Goal: Task Accomplishment & Management: Complete application form

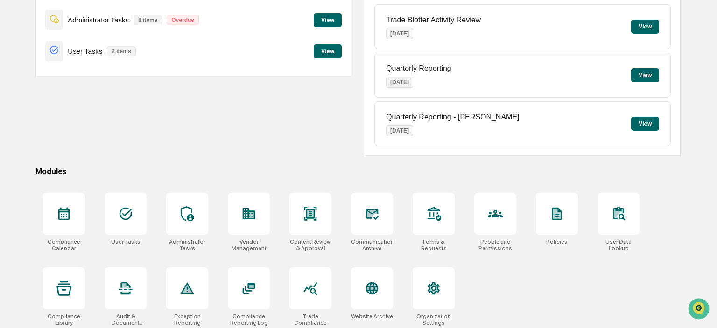
scroll to position [124, 0]
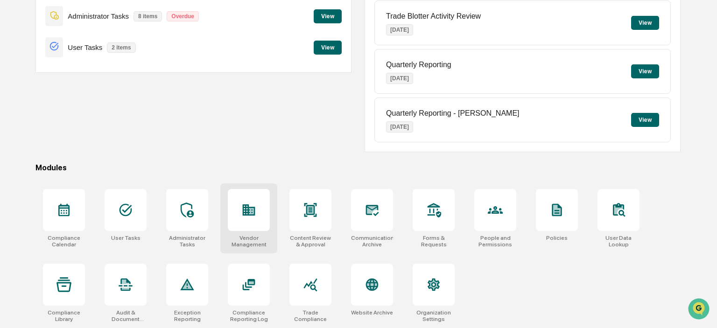
click at [255, 210] on icon at bounding box center [249, 209] width 13 height 11
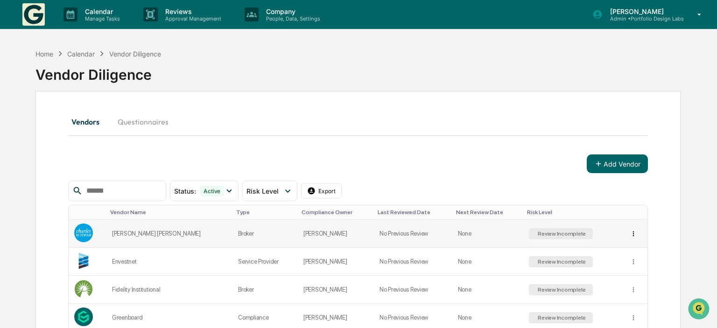
click at [628, 236] on html "Calendar Manage Tasks Reviews Approval Management Company People, Data, Setting…" at bounding box center [358, 164] width 717 height 328
click at [89, 227] on html "Calendar Manage Tasks Reviews Approval Management Company People, Data, Setting…" at bounding box center [358, 164] width 717 height 328
click at [82, 231] on img at bounding box center [83, 232] width 19 height 19
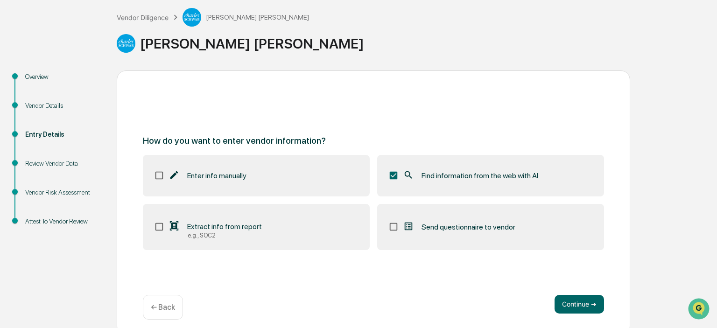
scroll to position [57, 0]
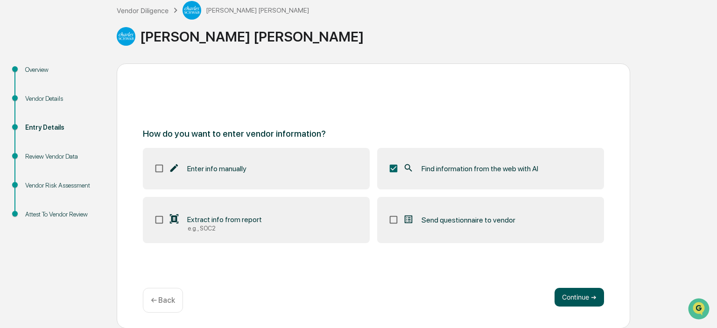
click at [569, 300] on button "Continue ➔" at bounding box center [578, 297] width 49 height 19
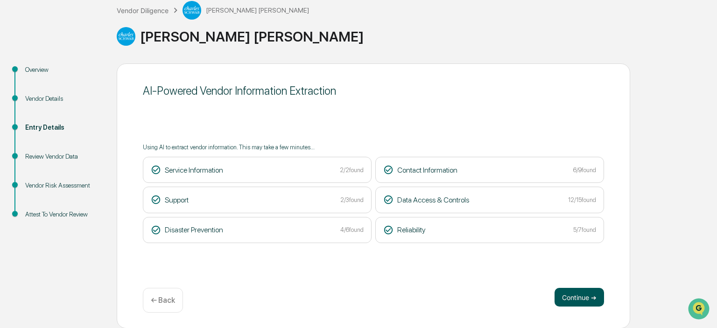
click at [591, 299] on button "Continue ➔" at bounding box center [578, 297] width 49 height 19
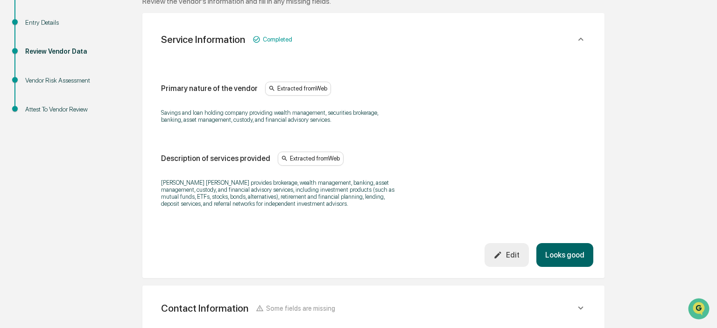
scroll to position [155, 0]
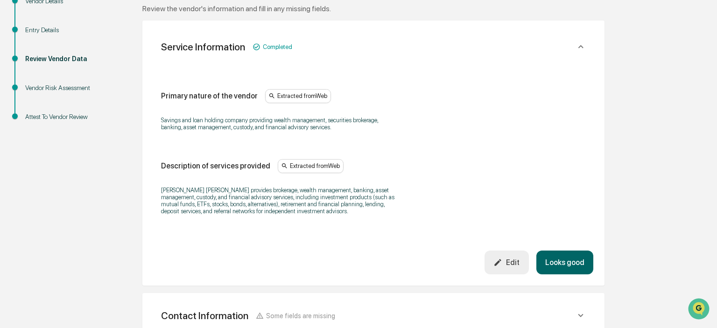
click at [501, 259] on icon "button" at bounding box center [497, 262] width 9 height 9
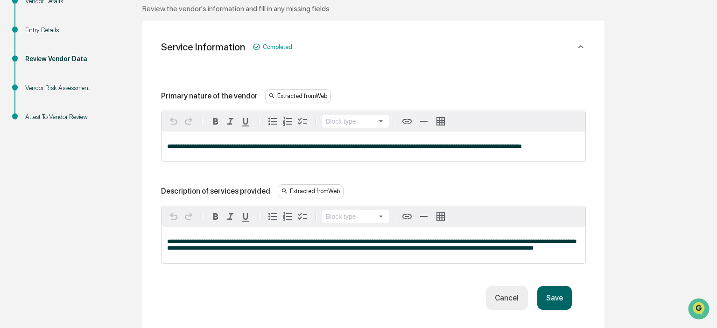
click at [552, 297] on button "Save" at bounding box center [554, 298] width 35 height 24
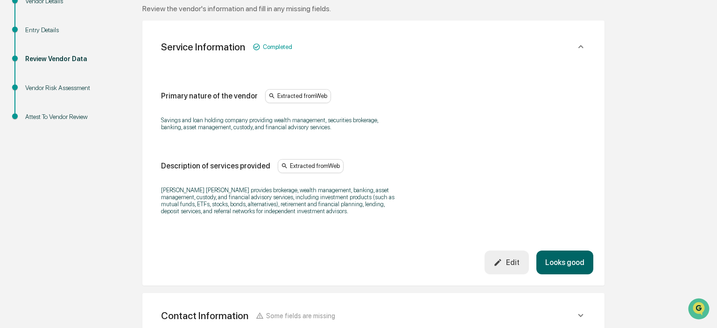
click at [564, 258] on button "Looks good" at bounding box center [564, 263] width 57 height 24
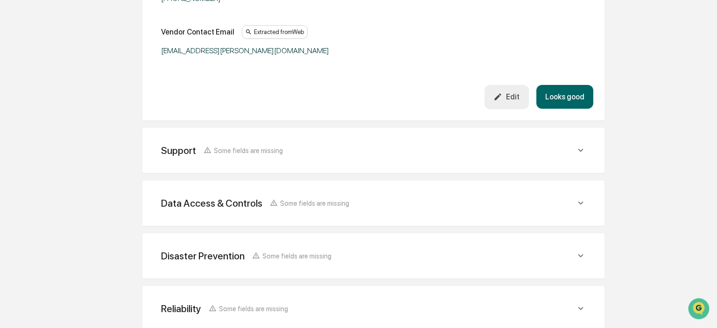
scroll to position [467, 0]
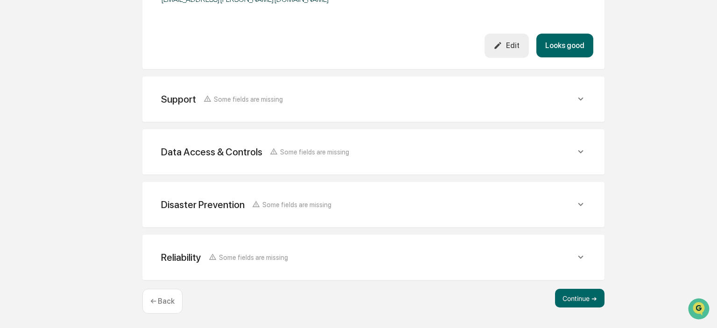
click at [583, 98] on icon at bounding box center [580, 98] width 5 height 3
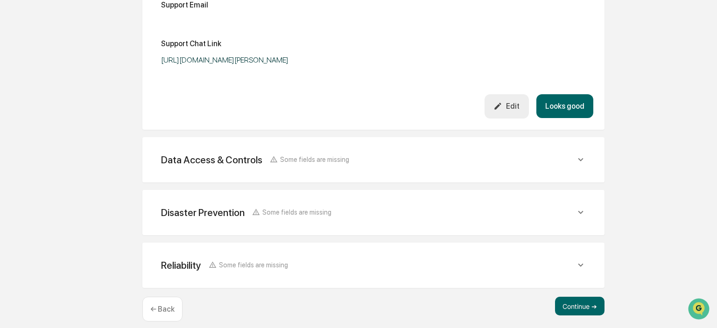
scroll to position [664, 0]
click at [583, 160] on icon at bounding box center [580, 159] width 10 height 10
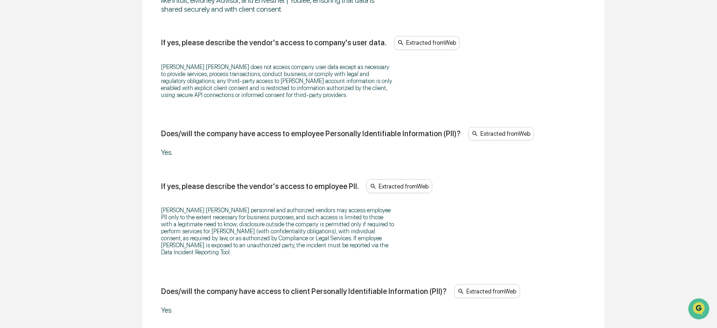
scroll to position [1107, 0]
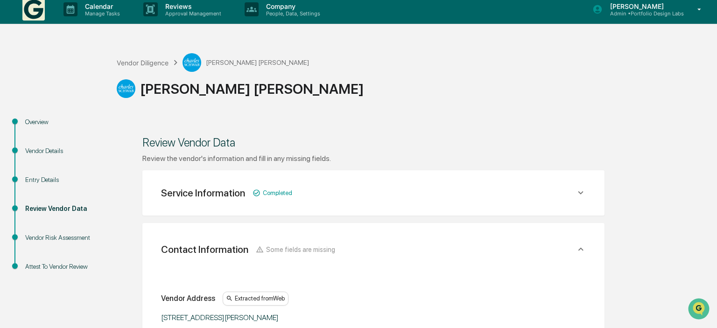
scroll to position [0, 0]
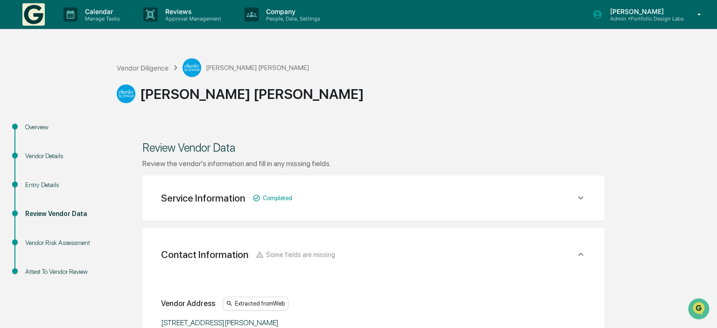
click at [249, 196] on div "Service Information Completed" at bounding box center [226, 198] width 131 height 12
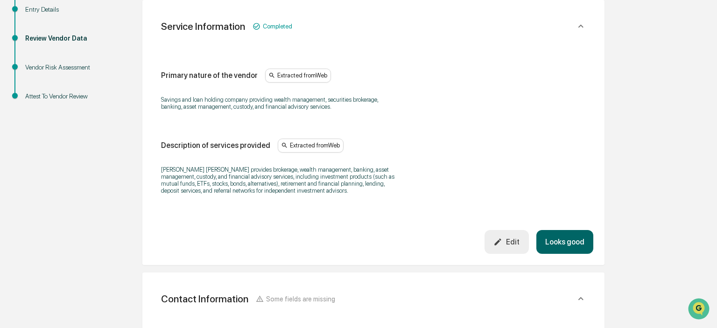
scroll to position [197, 0]
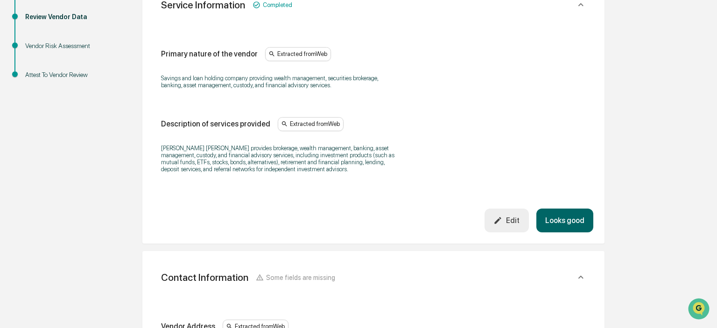
click at [558, 219] on button "Looks good" at bounding box center [564, 221] width 57 height 24
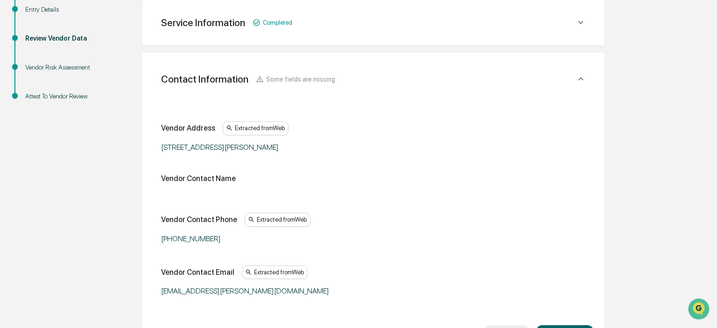
scroll to position [224, 0]
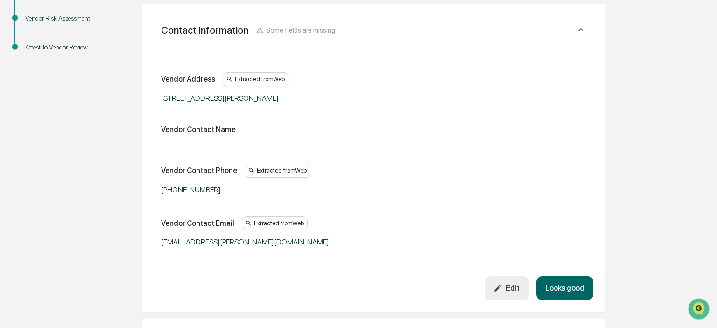
click at [509, 286] on div "Edit" at bounding box center [506, 288] width 26 height 9
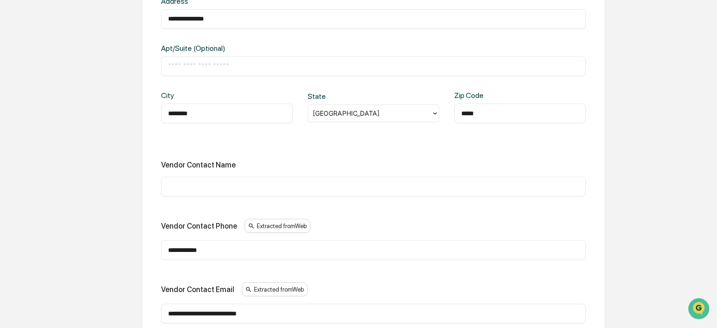
scroll to position [323, 0]
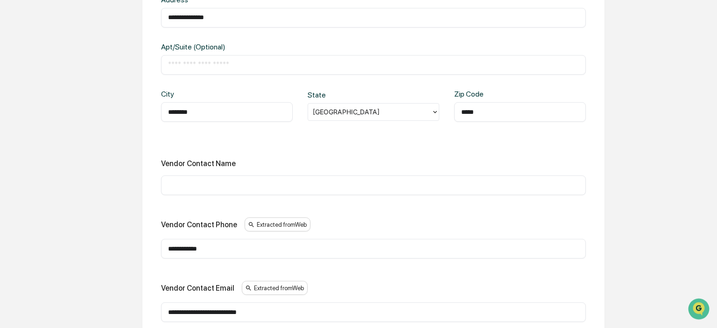
drag, startPoint x: 277, startPoint y: 243, endPoint x: 52, endPoint y: 243, distance: 224.9
click at [168, 244] on input "**********" at bounding box center [373, 248] width 411 height 9
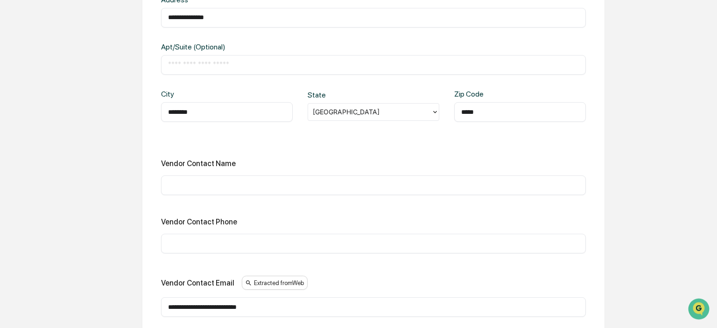
drag, startPoint x: 268, startPoint y: 306, endPoint x: 88, endPoint y: 302, distance: 179.7
click at [168, 302] on input "**********" at bounding box center [373, 306] width 411 height 9
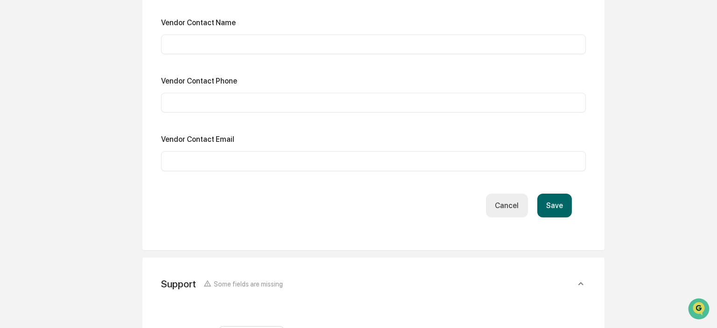
scroll to position [471, 0]
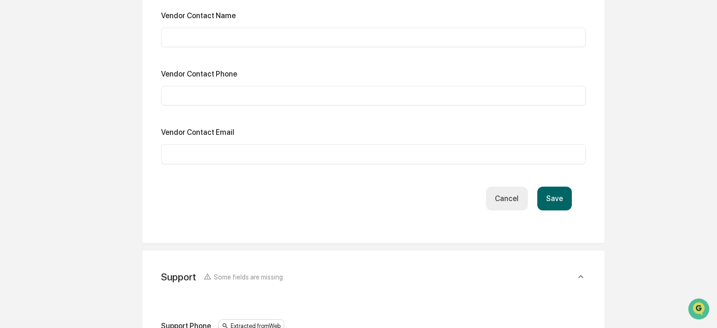
click at [551, 195] on button "Save" at bounding box center [554, 199] width 35 height 24
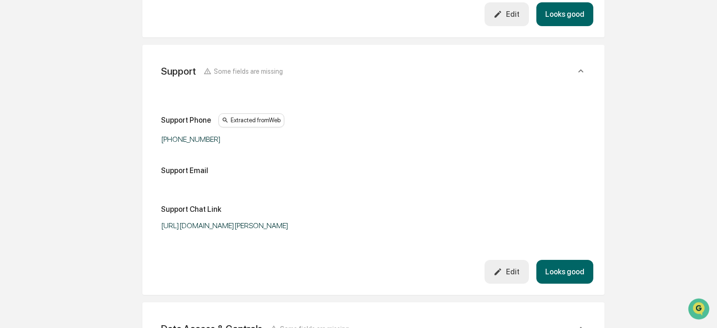
click at [514, 272] on div "Edit" at bounding box center [506, 271] width 26 height 9
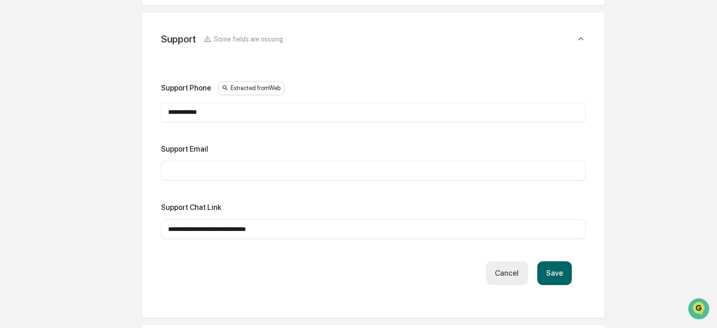
scroll to position [520, 0]
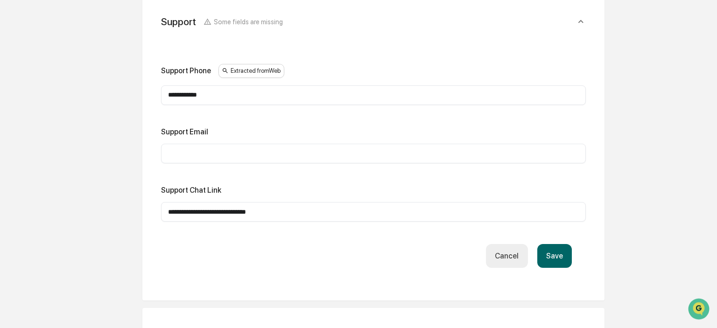
drag, startPoint x: 329, startPoint y: 212, endPoint x: 0, endPoint y: 208, distance: 329.4
click at [168, 208] on input "**********" at bounding box center [373, 211] width 411 height 9
click at [551, 255] on button "Save" at bounding box center [554, 256] width 35 height 24
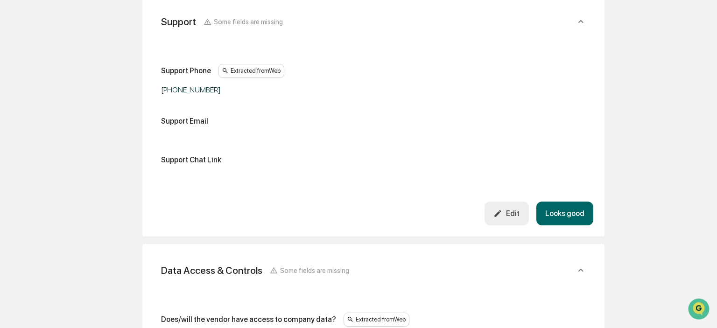
click at [512, 209] on button "Edit" at bounding box center [506, 214] width 44 height 24
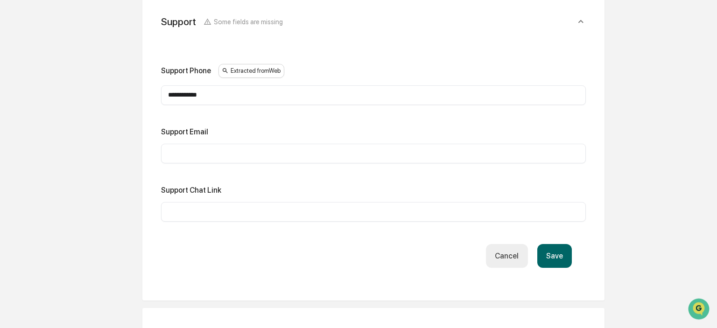
drag, startPoint x: 261, startPoint y: 95, endPoint x: 77, endPoint y: 95, distance: 183.8
click at [168, 95] on input "**********" at bounding box center [373, 95] width 411 height 9
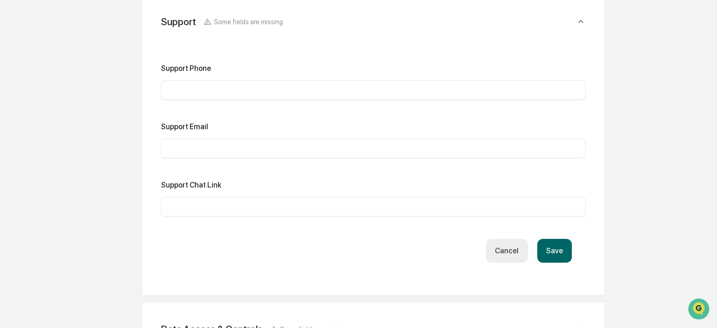
click at [562, 252] on button "Save" at bounding box center [554, 251] width 35 height 24
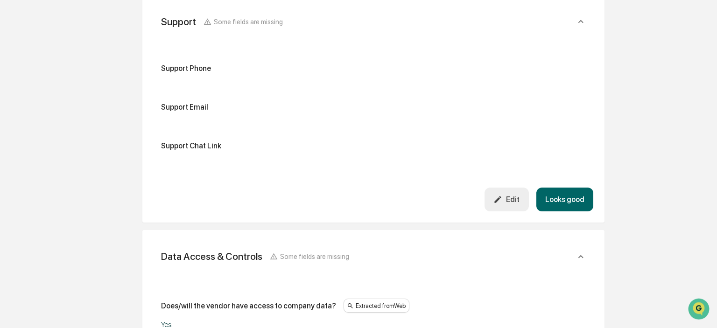
click at [557, 197] on button "Looks good" at bounding box center [564, 200] width 57 height 24
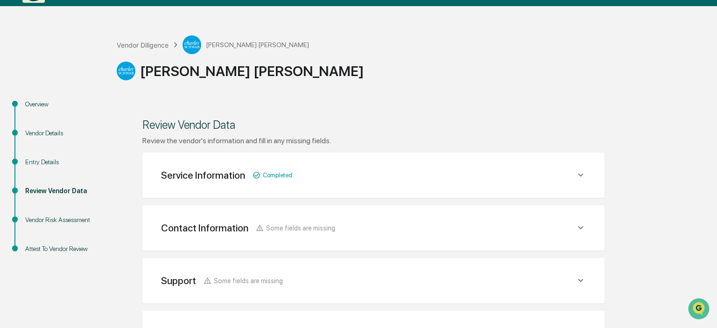
scroll to position [49, 0]
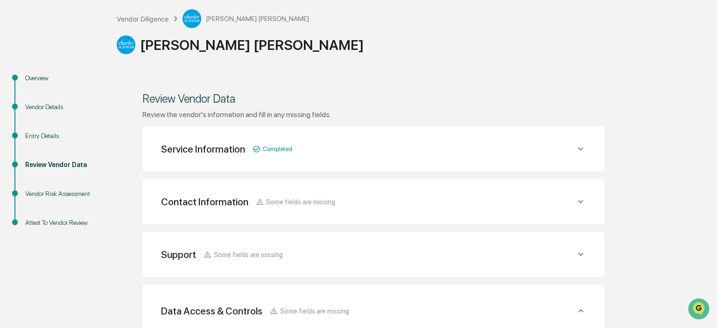
click at [473, 158] on div "Service Information Completed" at bounding box center [372, 149] width 439 height 23
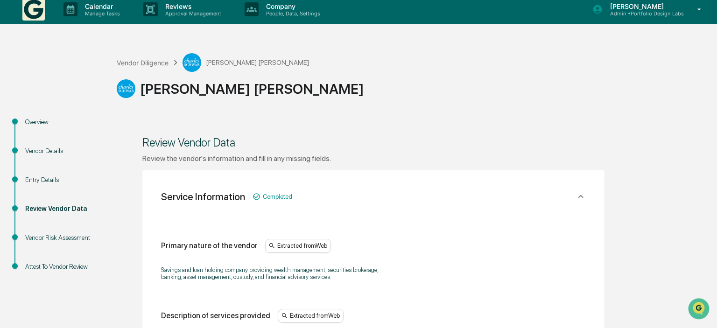
scroll to position [0, 0]
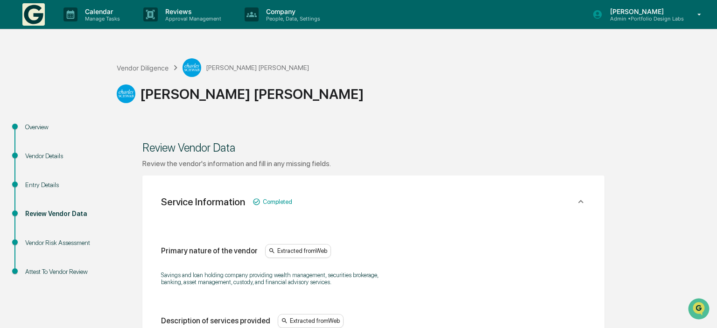
click at [432, 190] on div "Service Information Completed" at bounding box center [372, 202] width 439 height 30
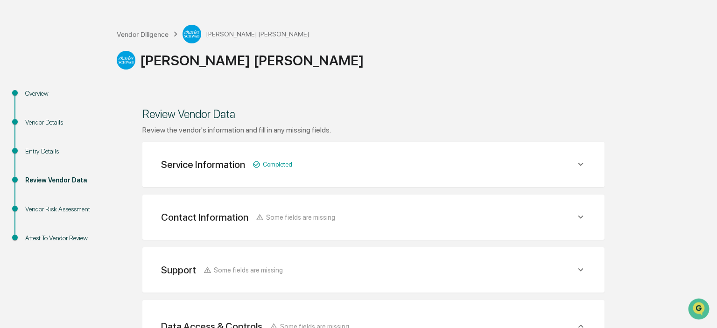
scroll to position [49, 0]
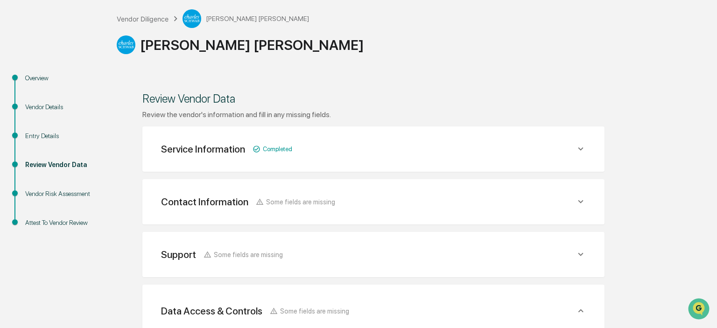
click at [408, 204] on div "Contact Information Some fields are missing" at bounding box center [368, 202] width 414 height 12
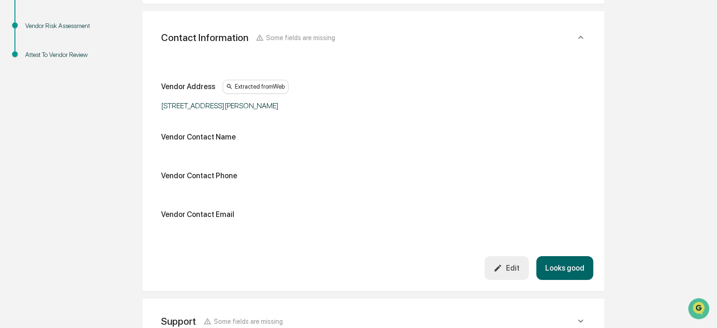
scroll to position [246, 0]
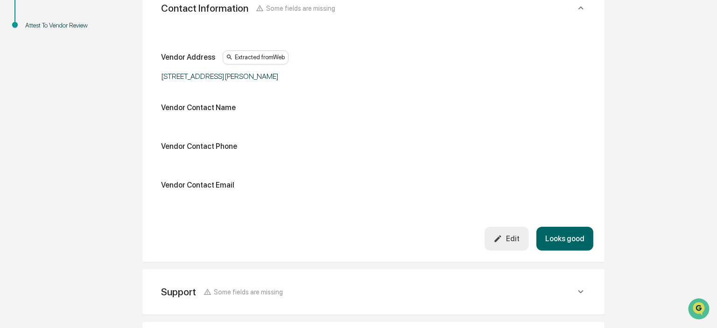
click at [568, 234] on button "Looks good" at bounding box center [564, 239] width 57 height 24
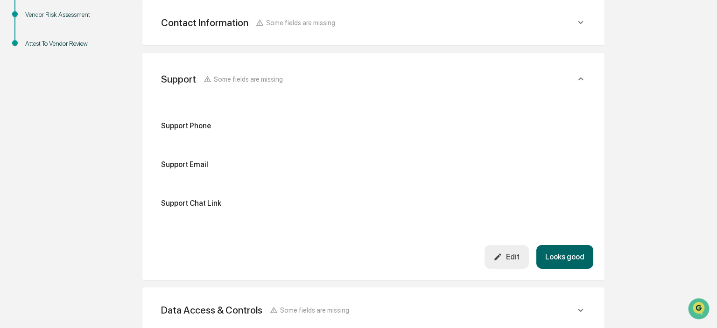
scroll to position [228, 0]
click at [574, 252] on button "Looks good" at bounding box center [564, 257] width 57 height 24
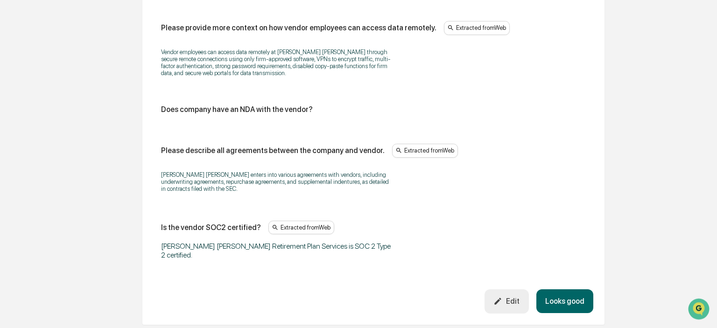
scroll to position [1167, 0]
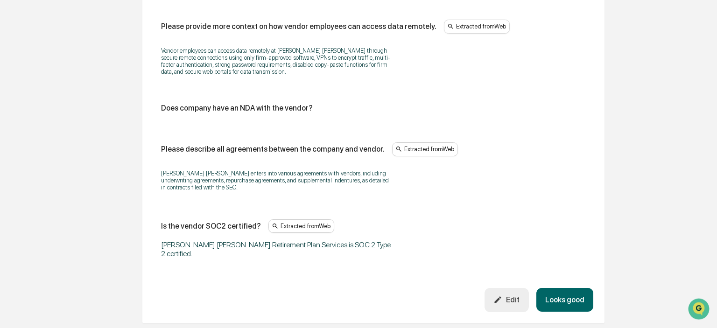
click at [500, 295] on icon "button" at bounding box center [497, 299] width 9 height 9
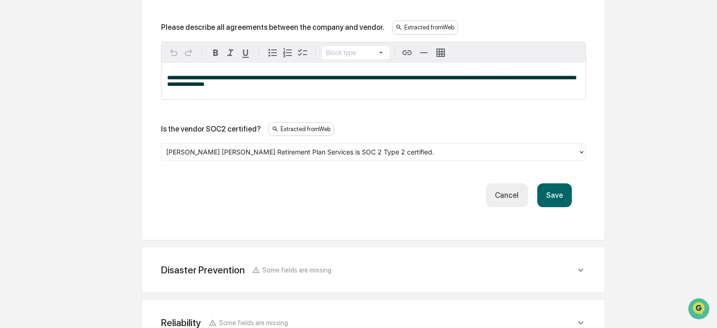
scroll to position [1463, 0]
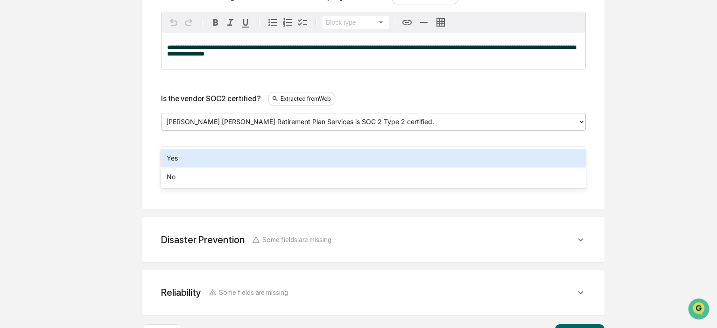
drag, startPoint x: 381, startPoint y: 137, endPoint x: 91, endPoint y: 152, distance: 290.1
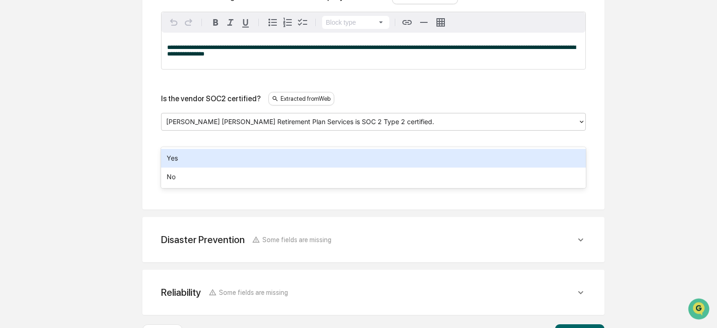
click at [393, 127] on div at bounding box center [369, 122] width 407 height 11
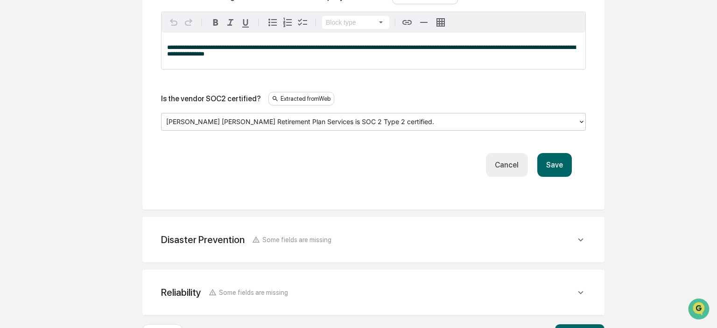
click at [507, 177] on button "Cancel" at bounding box center [507, 165] width 42 height 24
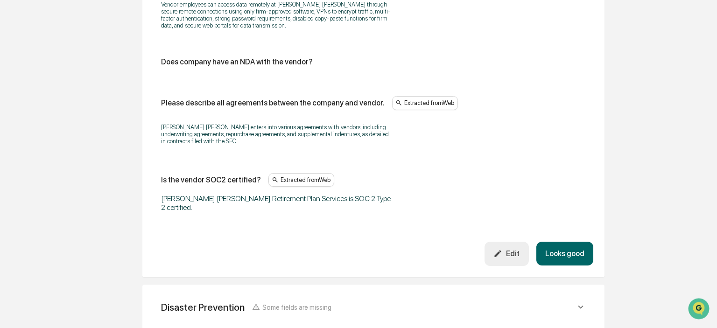
scroll to position [1228, 0]
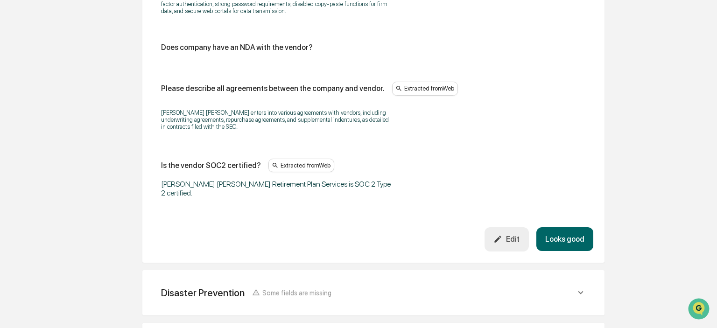
click at [493, 227] on button "Edit" at bounding box center [506, 239] width 44 height 24
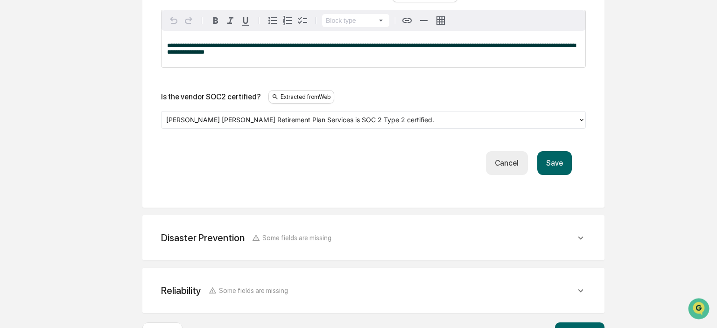
scroll to position [1474, 0]
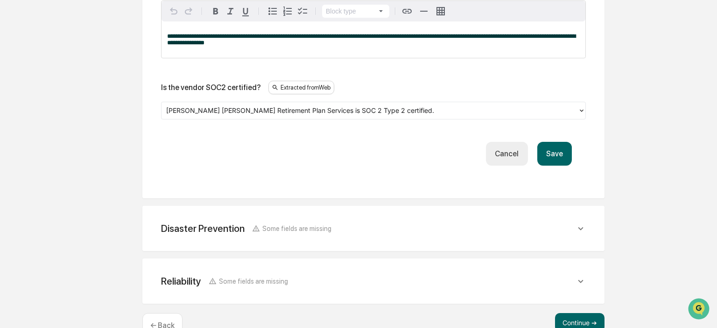
click at [555, 166] on button "Save" at bounding box center [554, 154] width 35 height 24
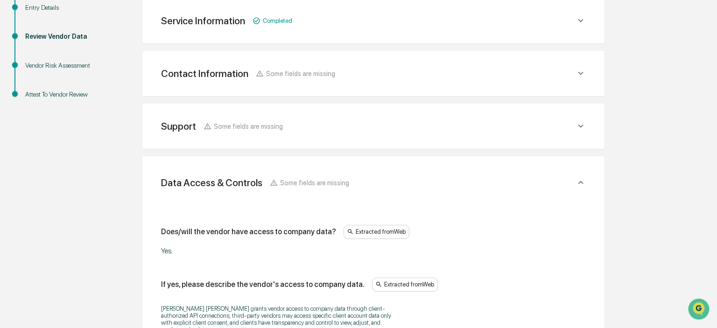
scroll to position [194, 0]
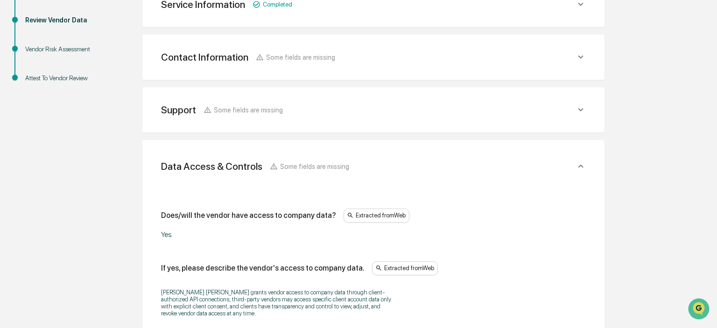
click at [581, 167] on icon at bounding box center [580, 166] width 10 height 10
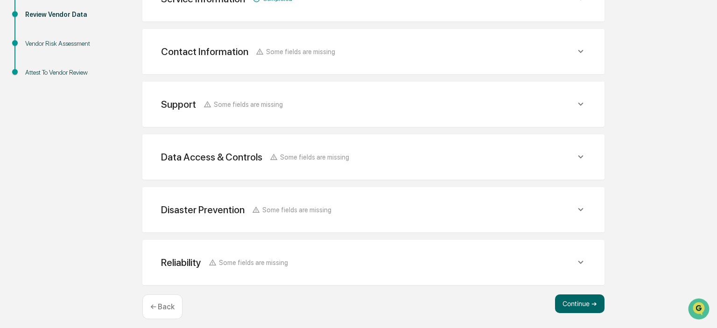
scroll to position [205, 0]
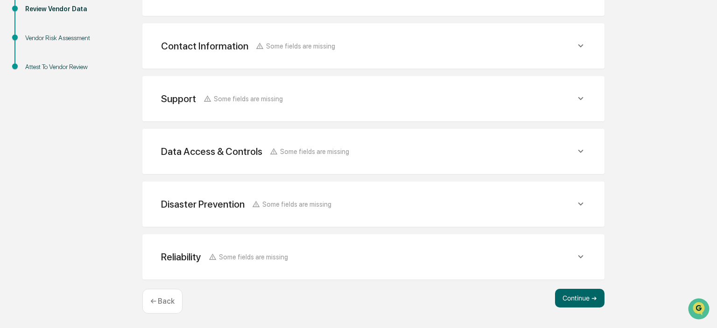
click at [401, 200] on div "Disaster Prevention Some fields are missing" at bounding box center [368, 204] width 414 height 12
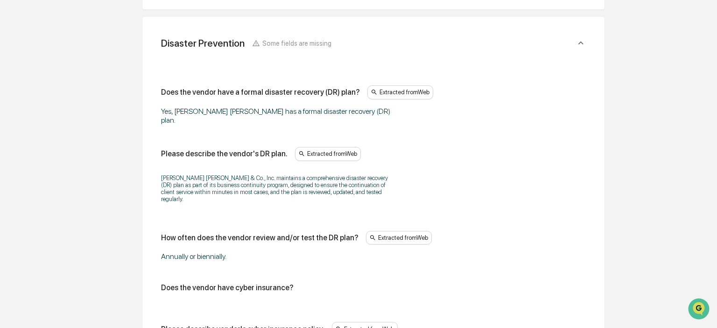
scroll to position [319, 0]
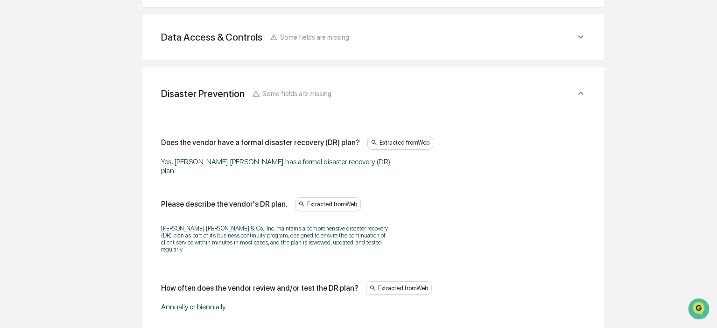
click at [578, 96] on icon at bounding box center [580, 93] width 10 height 10
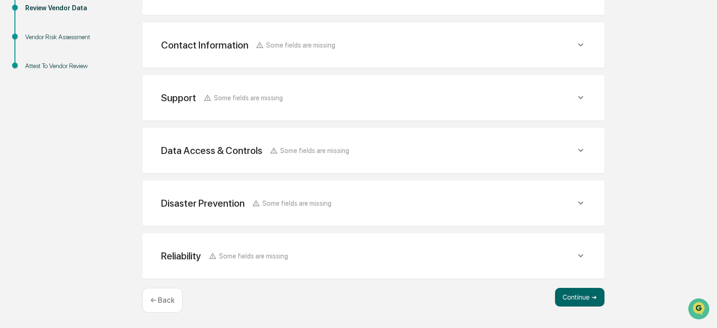
scroll to position [205, 0]
click at [335, 251] on div "Reliability Some fields are missing" at bounding box center [368, 257] width 414 height 12
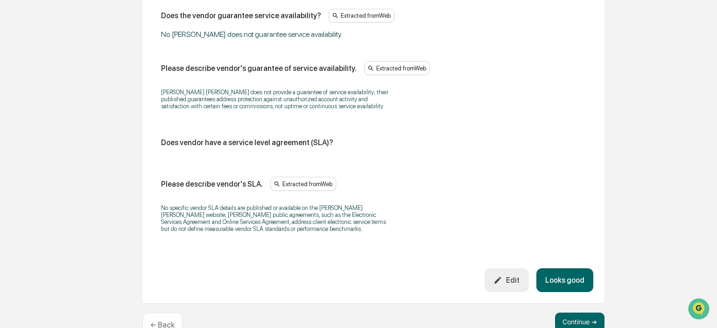
scroll to position [727, 0]
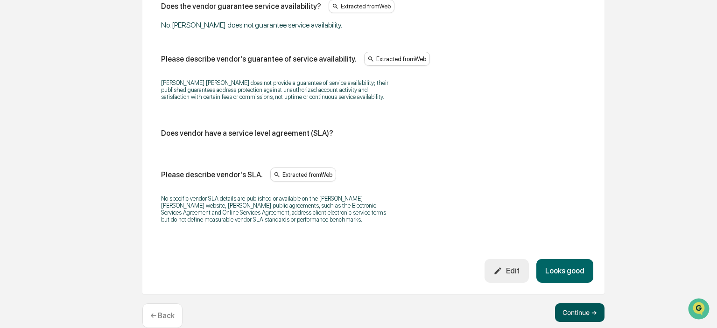
click at [580, 303] on button "Continue ➔" at bounding box center [579, 312] width 49 height 19
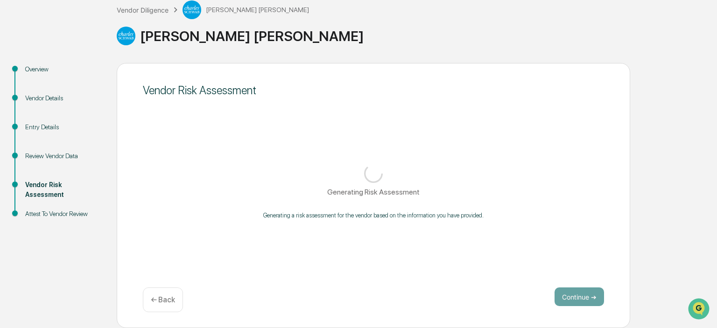
scroll to position [57, 0]
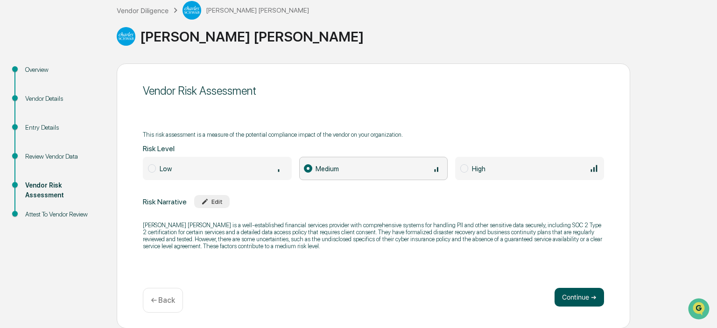
click at [569, 295] on button "Continue ➔" at bounding box center [578, 297] width 49 height 19
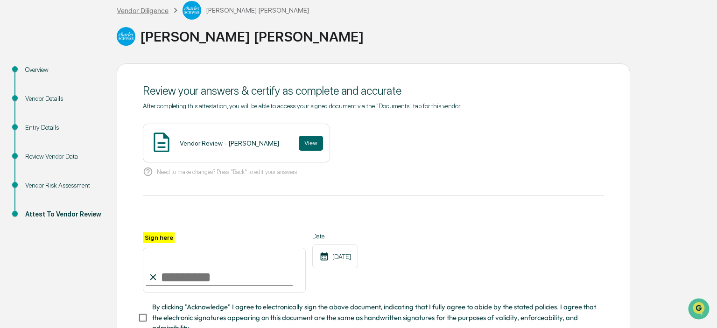
click at [141, 8] on div "Vendor Diligence" at bounding box center [143, 11] width 52 height 8
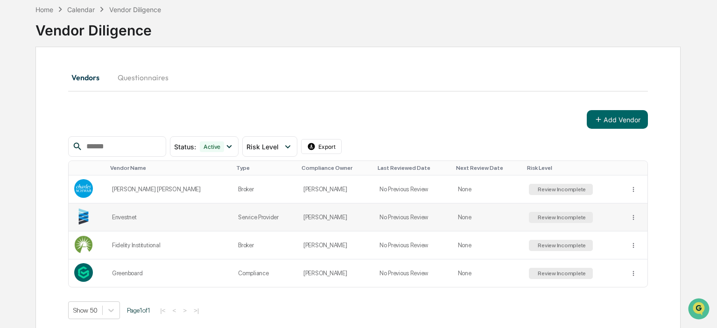
click at [165, 219] on div "Envestnet" at bounding box center [169, 217] width 115 height 7
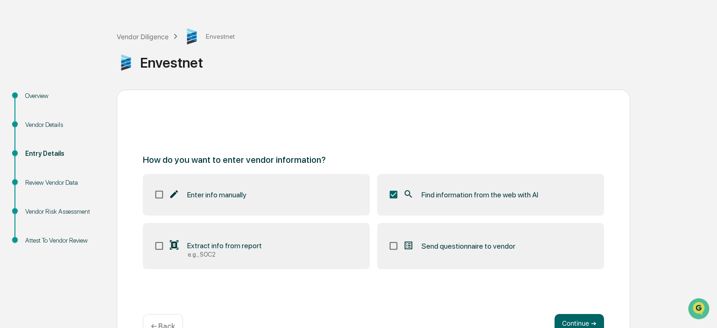
scroll to position [57, 0]
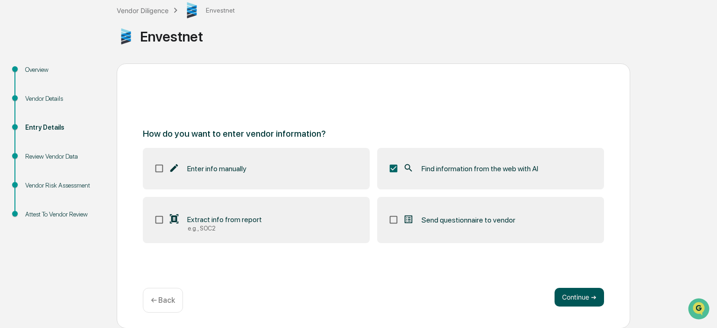
click at [581, 298] on button "Continue ➔" at bounding box center [578, 297] width 49 height 19
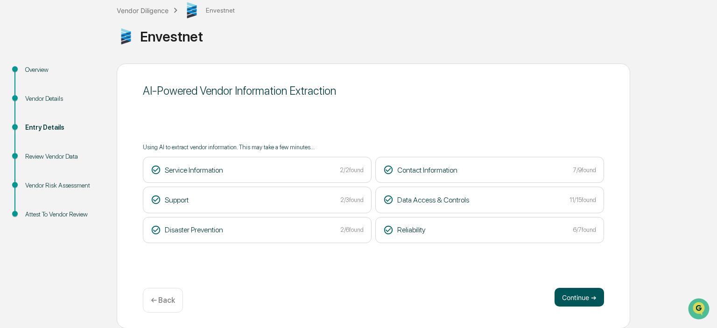
click at [585, 293] on button "Continue ➔" at bounding box center [578, 297] width 49 height 19
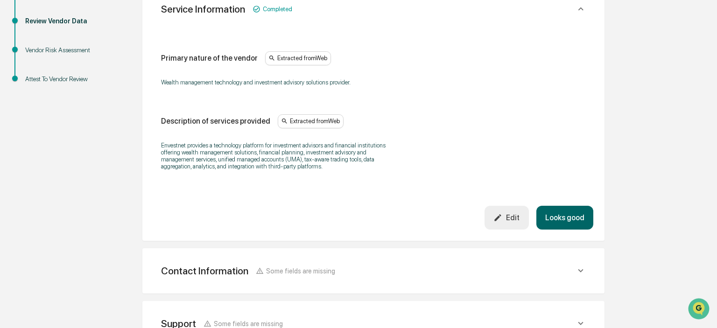
scroll to position [204, 0]
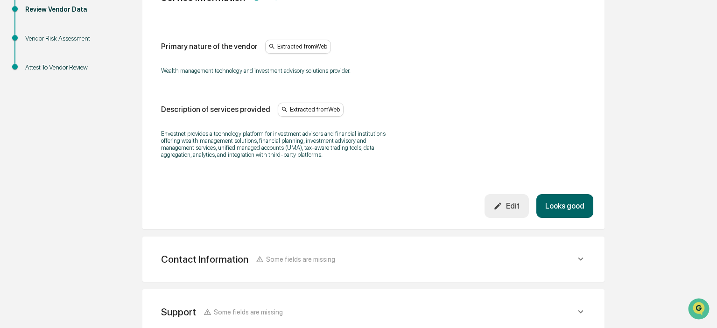
click at [580, 212] on button "Looks good" at bounding box center [564, 206] width 57 height 24
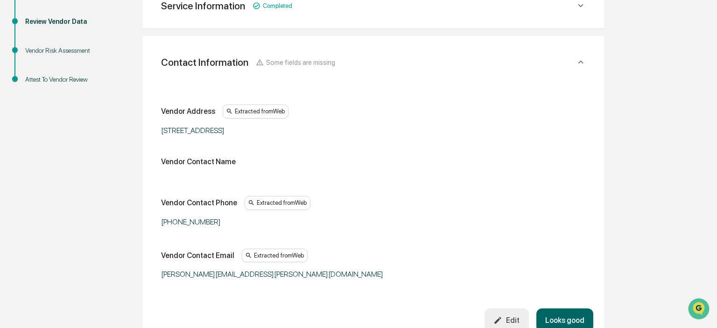
scroll to position [175, 0]
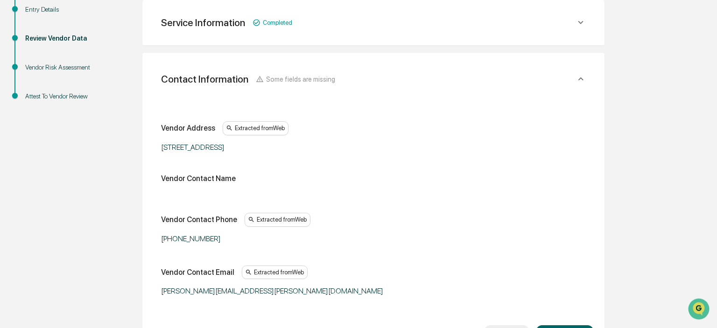
click at [580, 81] on icon at bounding box center [580, 79] width 10 height 10
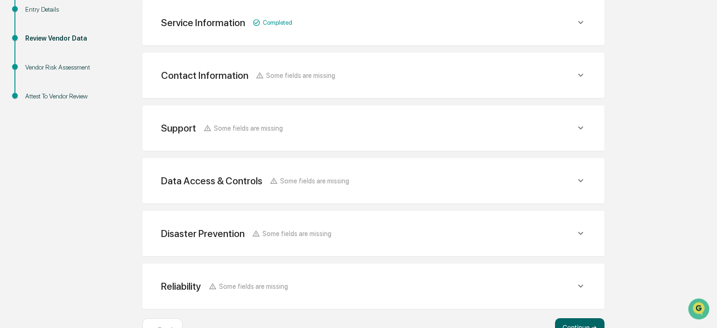
click at [394, 139] on div "Support Some fields are missing Support Phone Extracted from Web There are mult…" at bounding box center [373, 127] width 462 height 45
click at [582, 127] on icon at bounding box center [580, 127] width 5 height 3
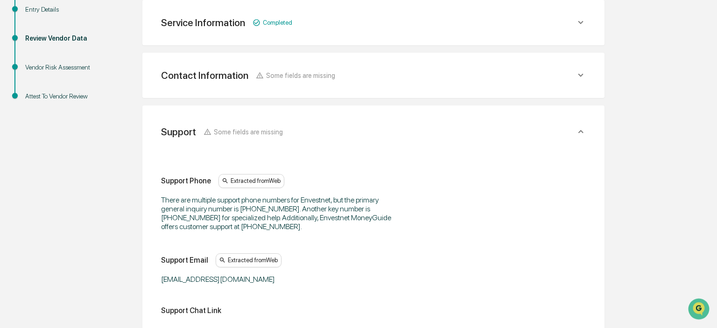
click at [413, 185] on div "Support Phone Extracted from Web" at bounding box center [373, 181] width 425 height 14
click at [583, 132] on icon at bounding box center [580, 131] width 10 height 10
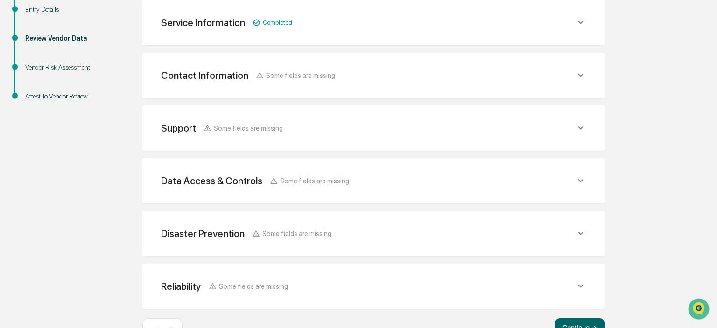
click at [578, 181] on icon at bounding box center [580, 180] width 10 height 10
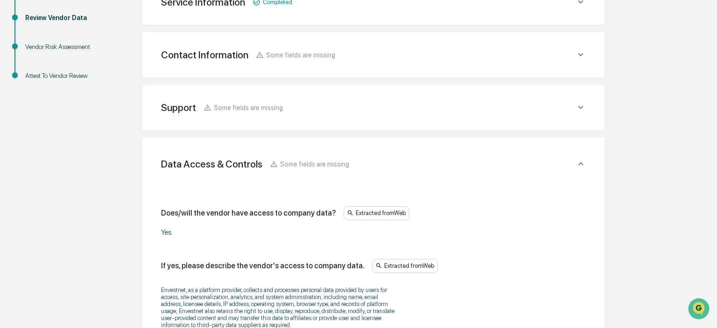
scroll to position [126, 0]
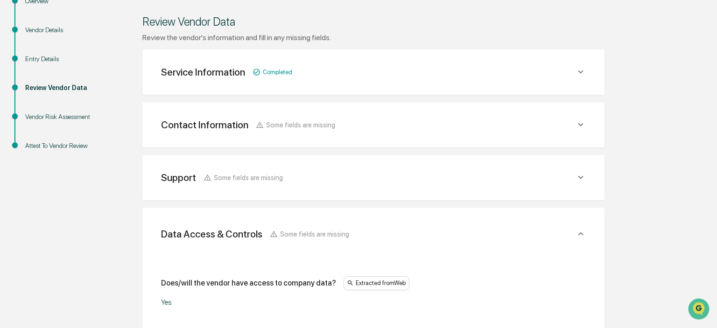
click at [580, 233] on icon at bounding box center [580, 234] width 10 height 10
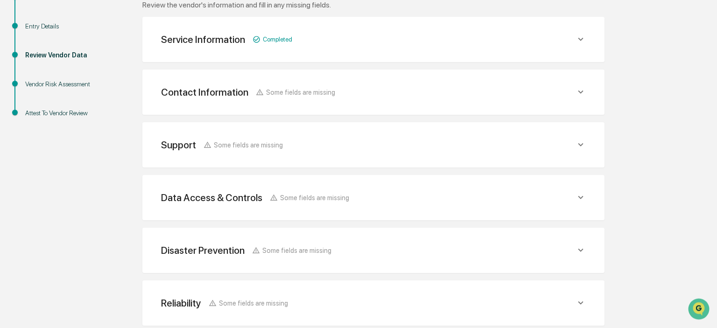
scroll to position [205, 0]
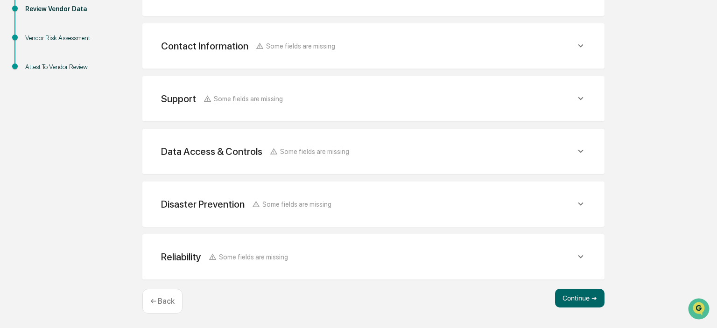
click at [498, 204] on div "Disaster Prevention Some fields are missing" at bounding box center [368, 204] width 414 height 12
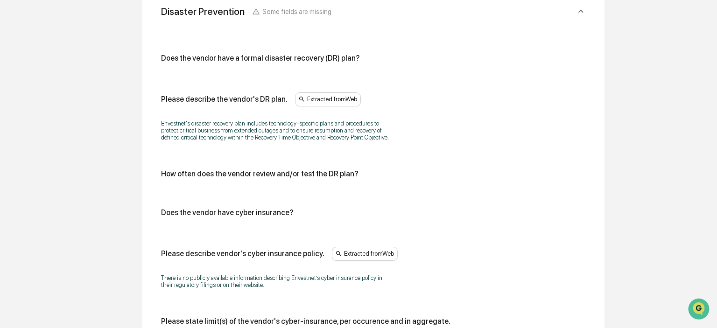
scroll to position [451, 0]
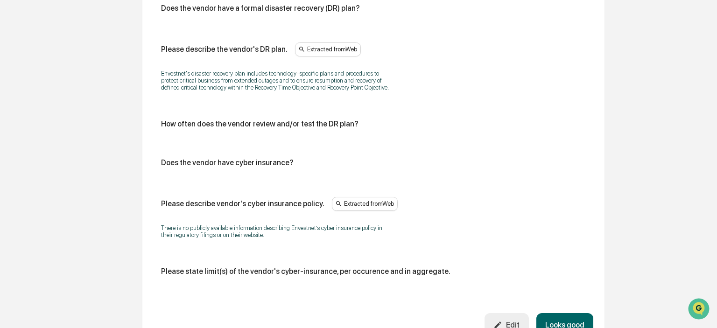
click at [514, 322] on div "Edit" at bounding box center [506, 324] width 26 height 9
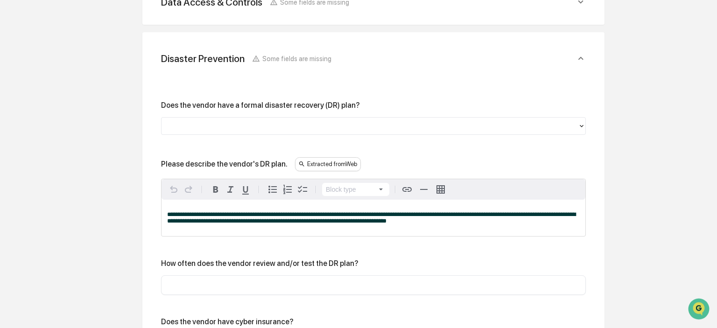
scroll to position [353, 0]
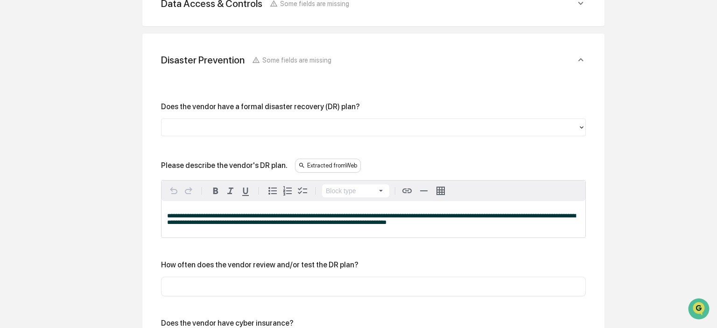
click at [361, 122] on div at bounding box center [369, 127] width 407 height 11
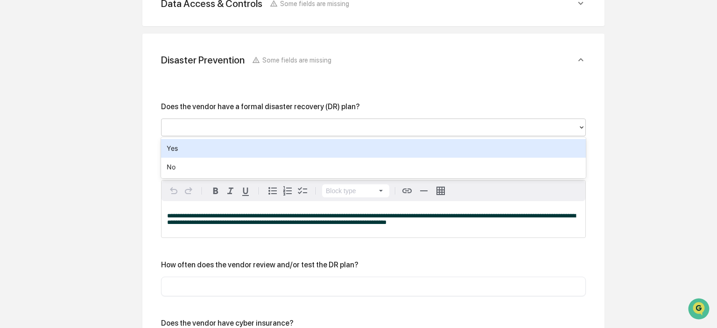
click at [335, 153] on div "Yes" at bounding box center [373, 148] width 425 height 19
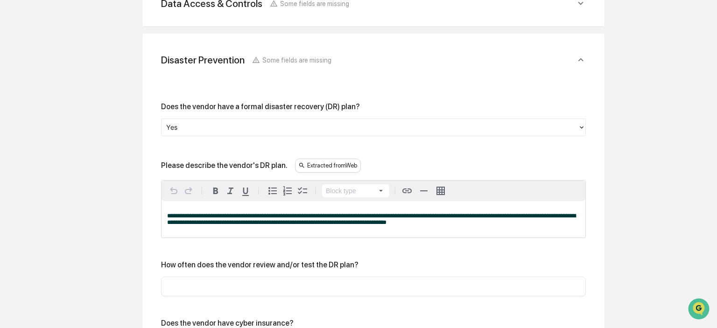
click at [63, 192] on div "Overview Vendor Details Entry Details Review Vendor Data Vendor Risk Assessment…" at bounding box center [358, 227] width 707 height 919
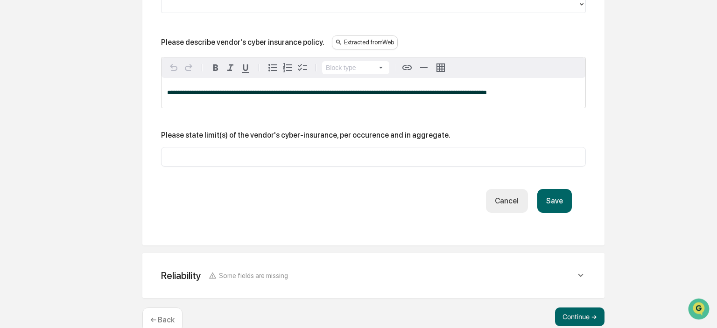
scroll to position [697, 0]
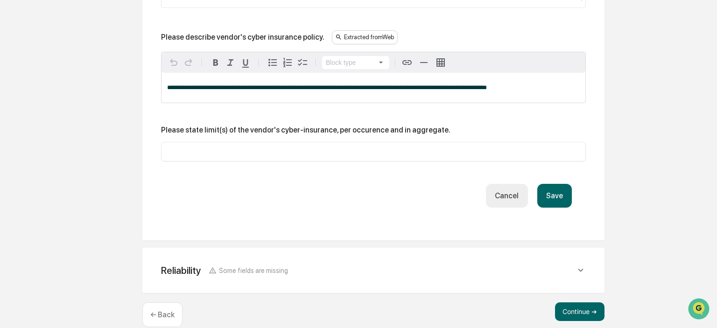
click at [552, 195] on button "Save" at bounding box center [554, 196] width 35 height 24
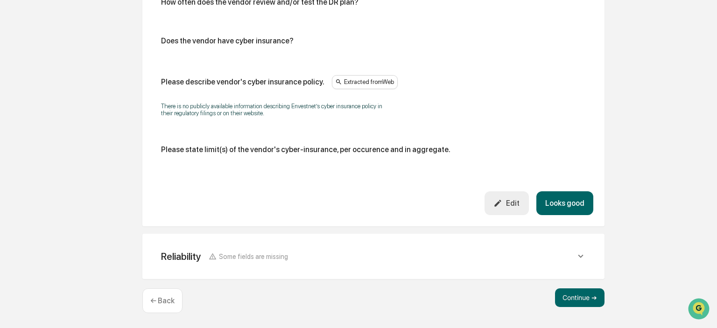
scroll to position [335, 0]
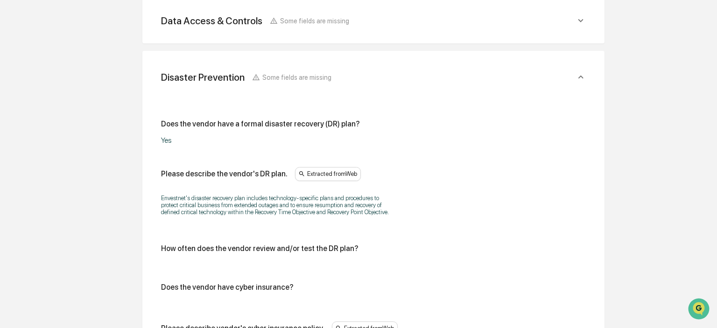
click at [575, 81] on div "Disaster Prevention Some fields are missing" at bounding box center [368, 77] width 414 height 12
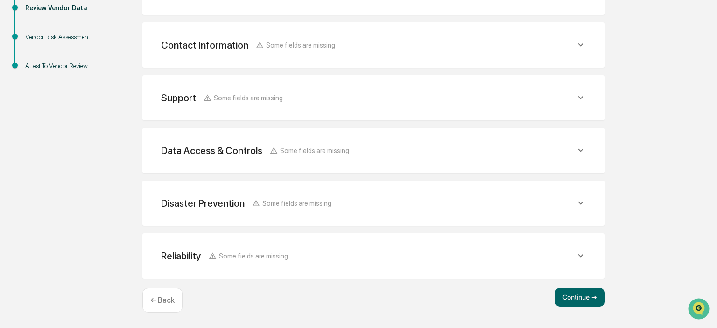
scroll to position [205, 0]
click at [480, 248] on div "Reliability Some fields are missing" at bounding box center [372, 256] width 439 height 23
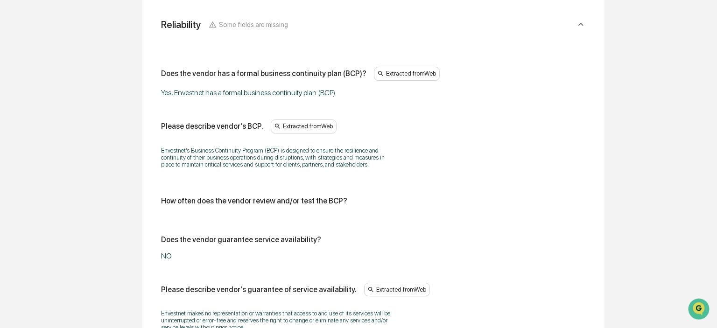
scroll to position [353, 0]
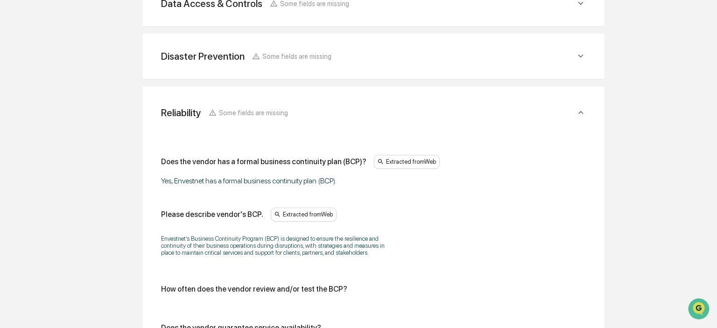
click at [568, 117] on div "Reliability Some fields are missing" at bounding box center [368, 113] width 414 height 12
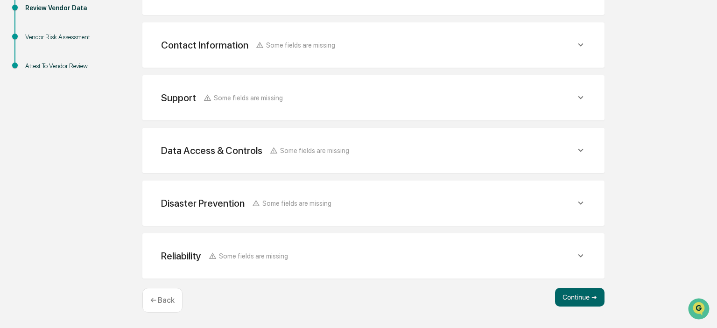
scroll to position [205, 0]
click at [583, 301] on button "Continue ➔" at bounding box center [579, 298] width 49 height 19
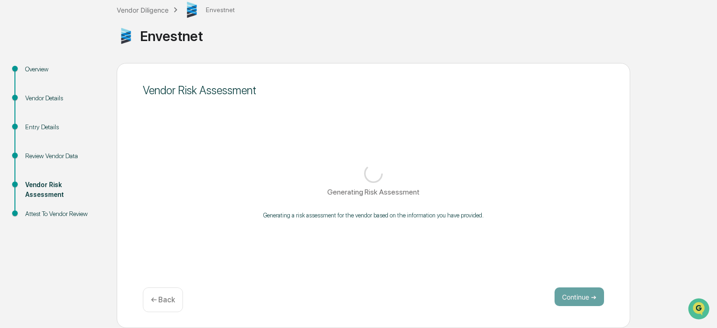
scroll to position [57, 0]
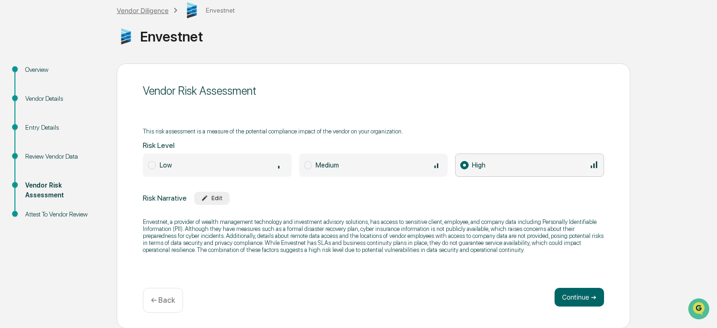
click at [150, 10] on div "Vendor Diligence" at bounding box center [143, 11] width 52 height 8
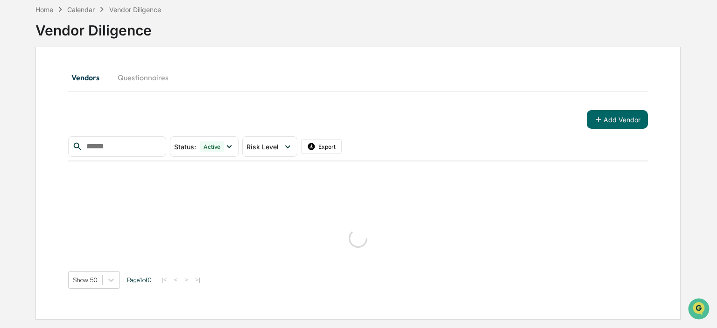
scroll to position [44, 0]
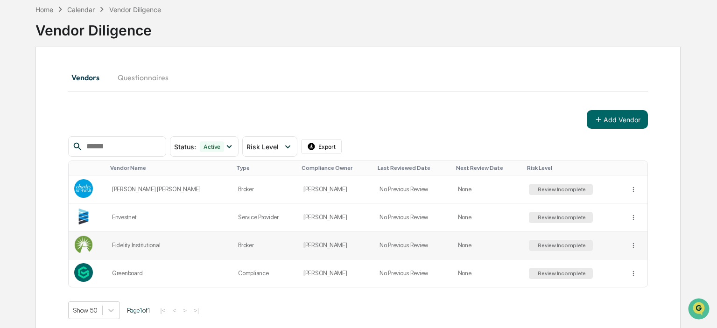
click at [248, 244] on td "Broker" at bounding box center [264, 245] width 65 height 28
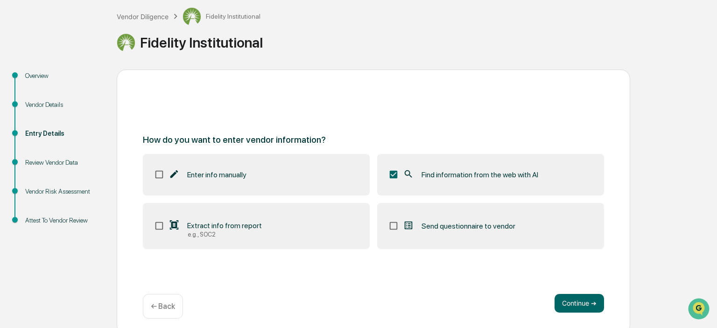
scroll to position [57, 0]
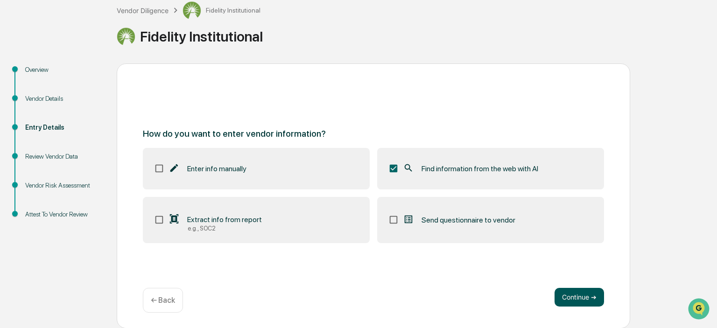
click at [585, 303] on button "Continue ➔" at bounding box center [578, 297] width 49 height 19
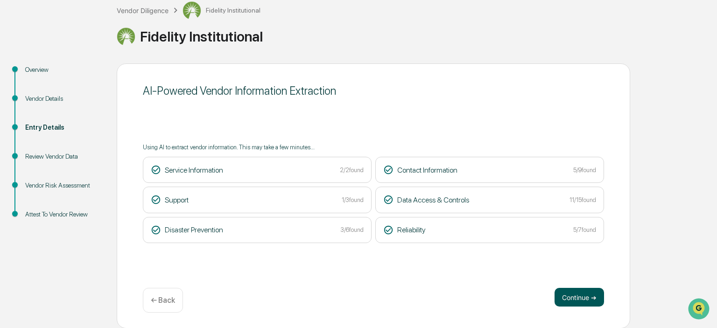
click at [583, 296] on button "Continue ➔" at bounding box center [578, 297] width 49 height 19
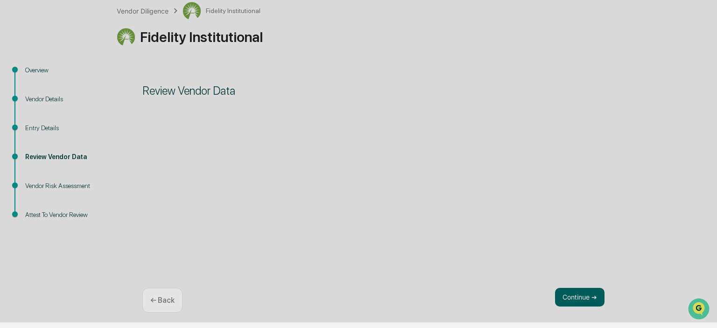
scroll to position [56, 0]
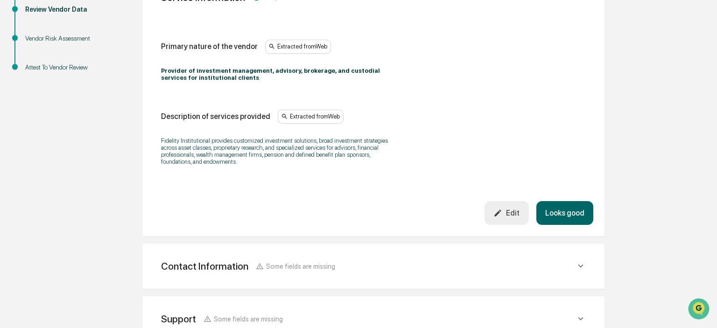
click at [560, 209] on button "Looks good" at bounding box center [564, 213] width 57 height 24
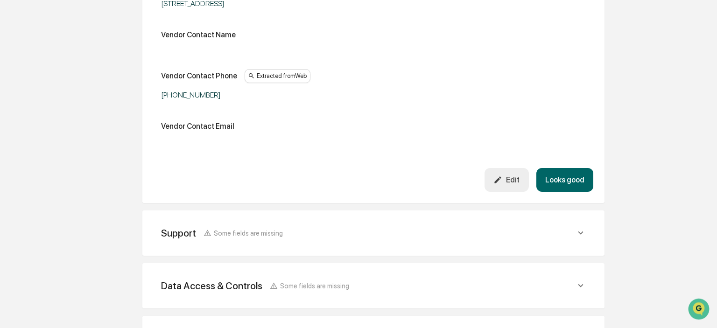
scroll to position [323, 0]
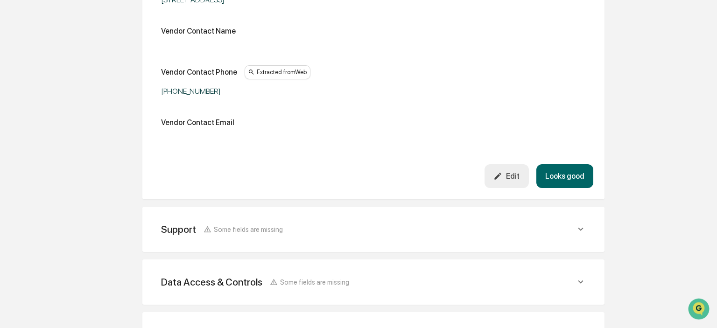
click at [378, 233] on div "Support Some fields are missing" at bounding box center [368, 229] width 414 height 12
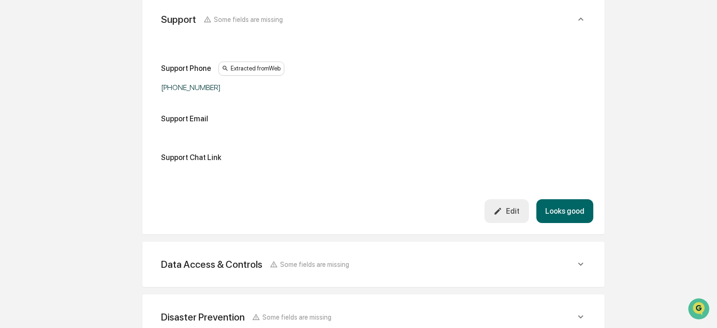
scroll to position [569, 0]
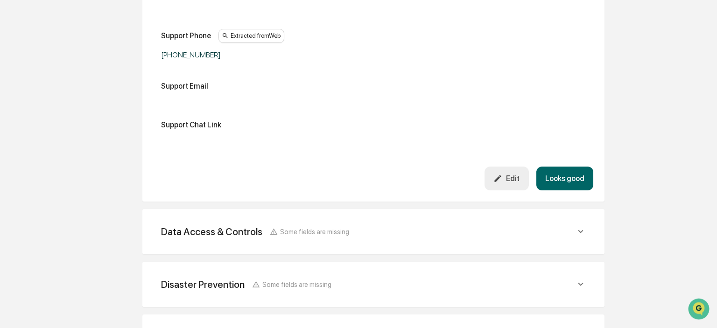
click at [376, 240] on div "Data Access & Controls Some fields are missing" at bounding box center [372, 231] width 439 height 23
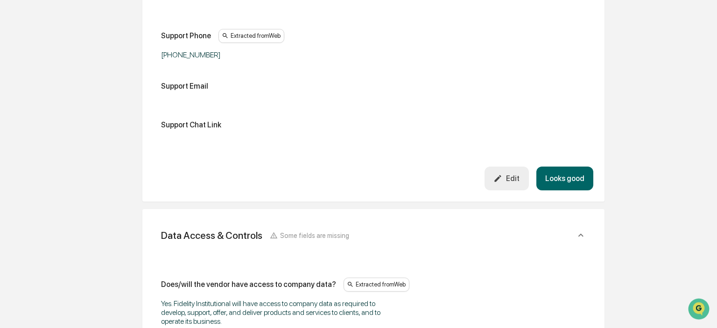
click at [580, 236] on icon at bounding box center [580, 235] width 10 height 10
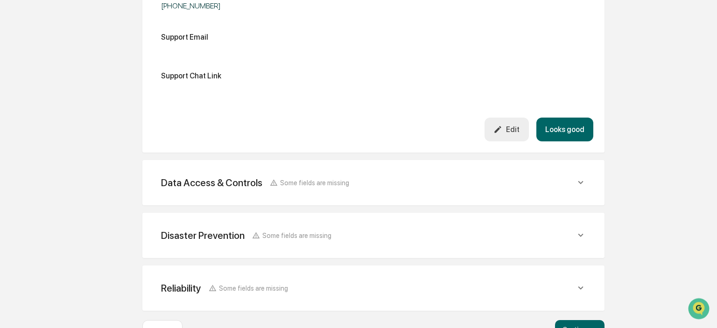
scroll to position [619, 0]
click at [473, 225] on div "Disaster Prevention Some fields are missing" at bounding box center [372, 234] width 439 height 23
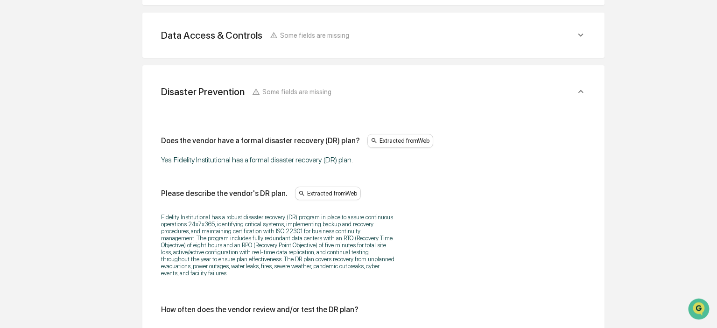
scroll to position [766, 0]
click at [457, 86] on div "Disaster Prevention Some fields are missing" at bounding box center [368, 91] width 414 height 12
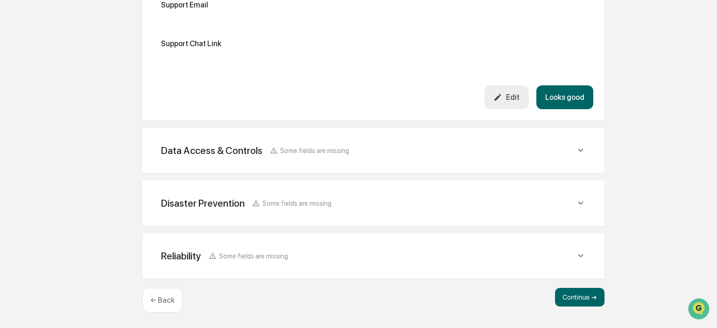
scroll to position [649, 0]
click at [588, 295] on button "Continue ➔" at bounding box center [579, 298] width 49 height 19
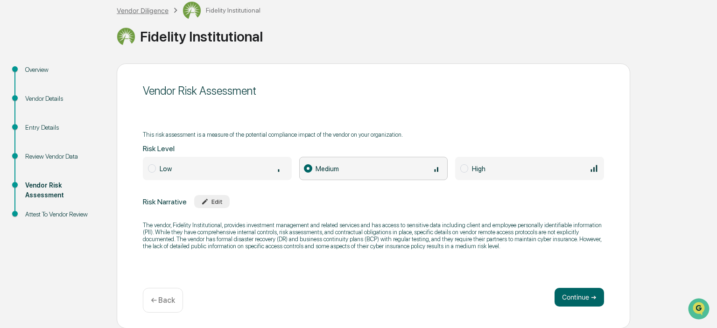
click at [135, 7] on div "Vendor Diligence" at bounding box center [143, 11] width 52 height 8
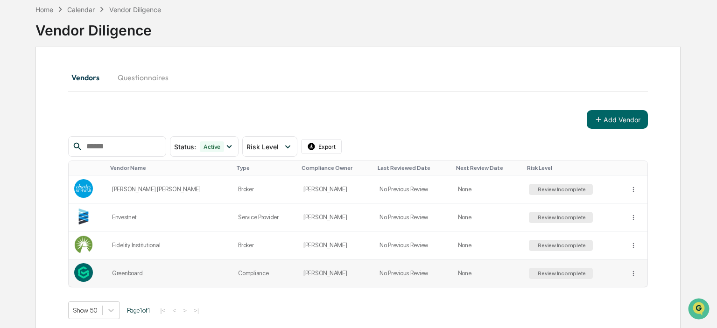
click at [496, 273] on td "None" at bounding box center [487, 273] width 71 height 28
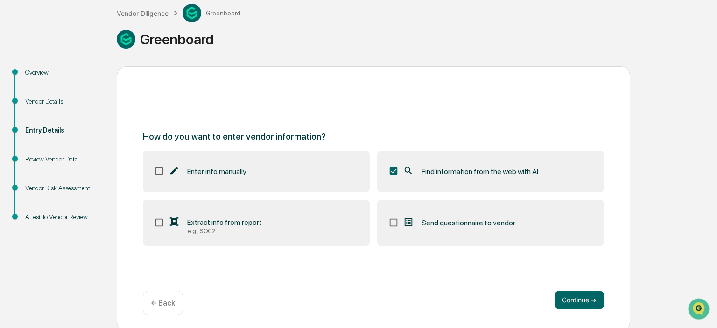
scroll to position [57, 0]
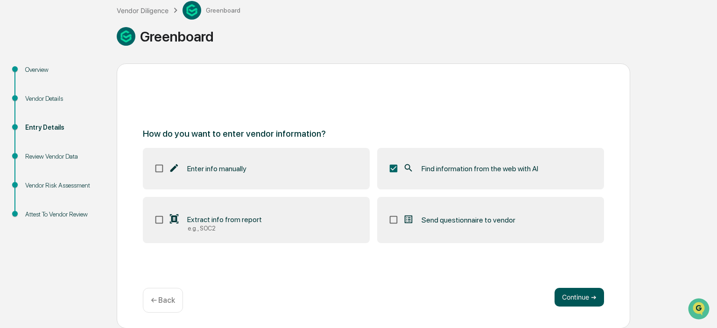
click at [581, 301] on button "Continue ➔" at bounding box center [578, 297] width 49 height 19
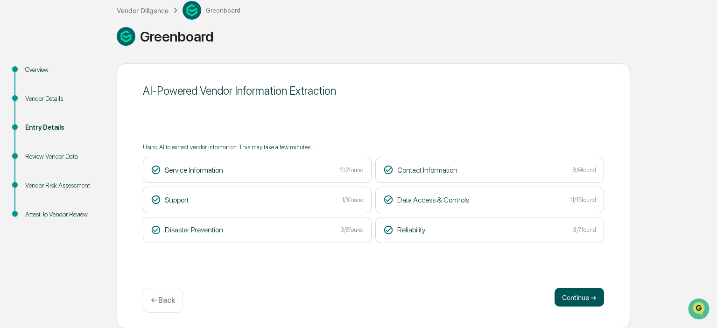
click at [571, 291] on button "Continue ➔" at bounding box center [578, 297] width 49 height 19
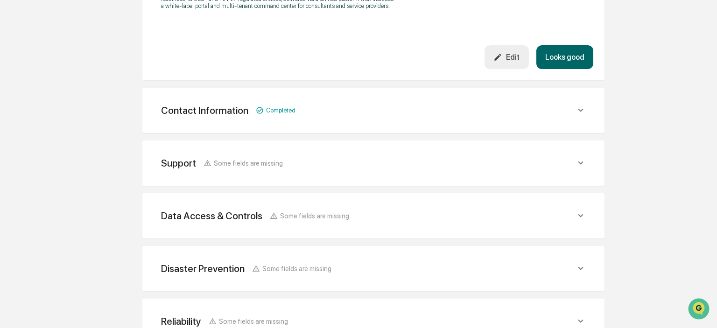
scroll to position [425, 0]
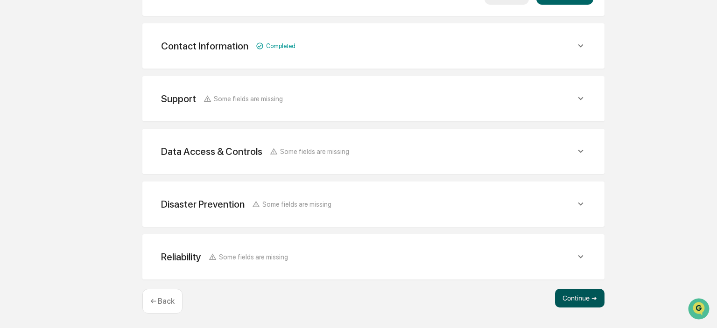
click at [588, 295] on button "Continue ➔" at bounding box center [579, 298] width 49 height 19
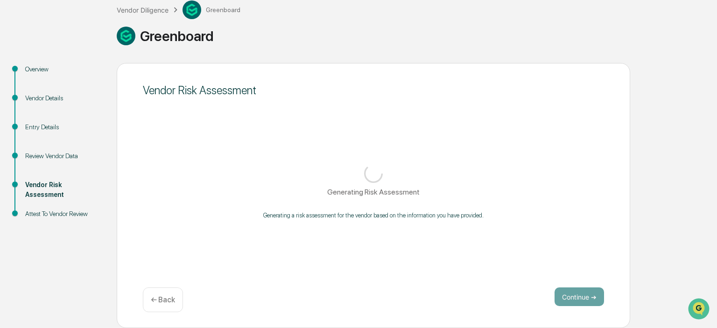
scroll to position [57, 0]
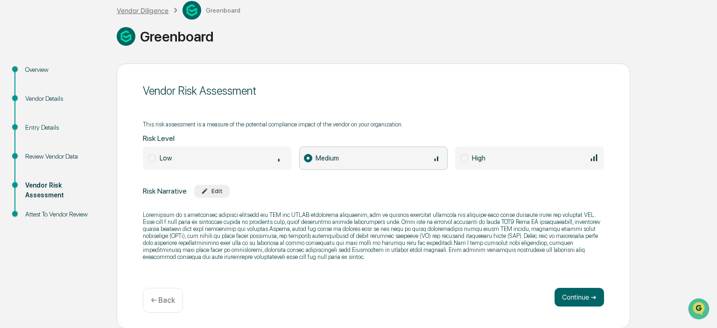
click at [136, 14] on div "Vendor Diligence" at bounding box center [143, 11] width 52 height 8
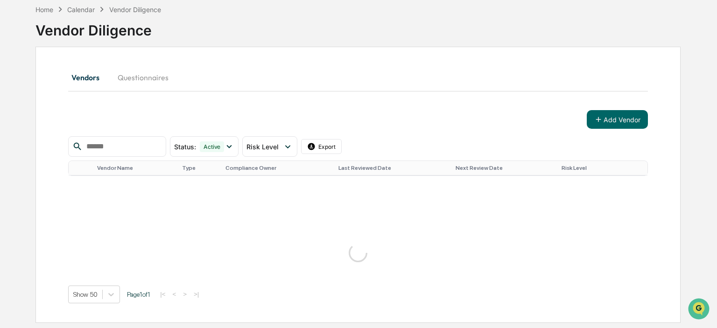
scroll to position [44, 0]
